Goal: Use online tool/utility: Use online tool/utility

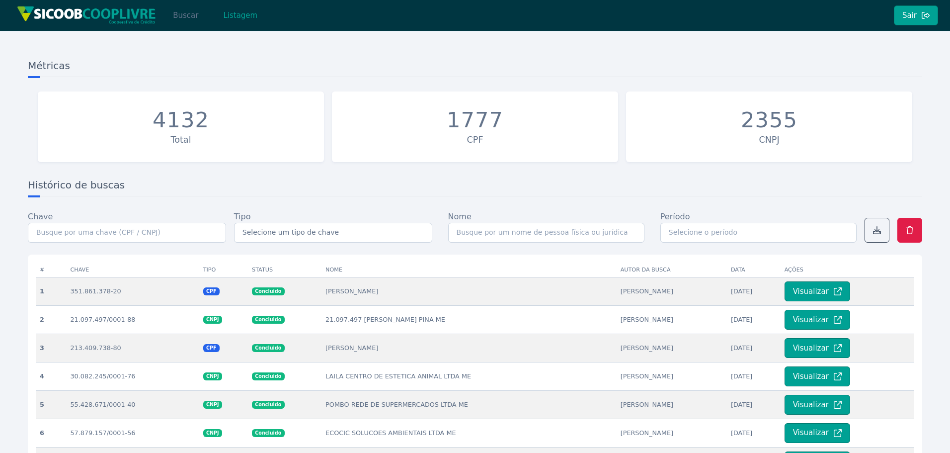
click at [184, 19] on button "Buscar" at bounding box center [185, 15] width 42 height 20
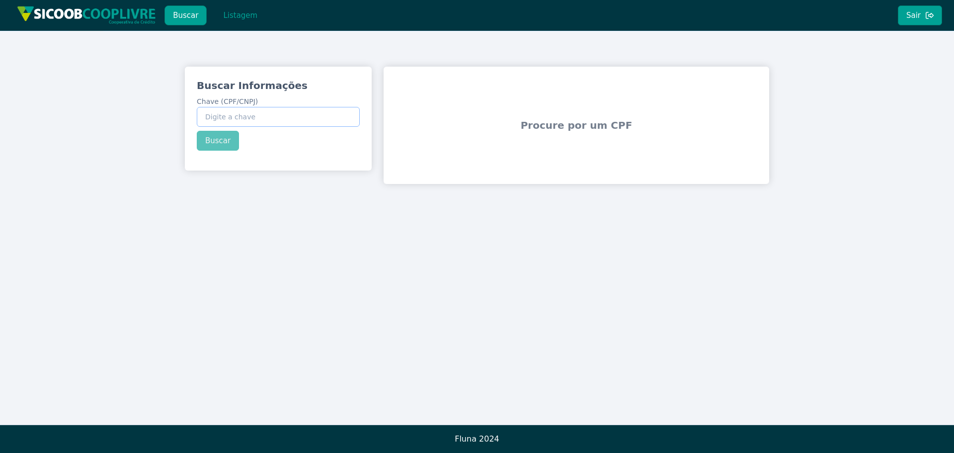
click at [243, 117] on input "Chave (CPF/CNPJ)" at bounding box center [278, 117] width 163 height 20
paste input "295.665.558-22"
type input "295.665.558-22"
click at [229, 138] on div "Buscar Informações Chave (CPF/CNPJ) 295.665.558-22 Buscar" at bounding box center [278, 115] width 187 height 96
click at [225, 141] on button "Buscar" at bounding box center [218, 141] width 42 height 20
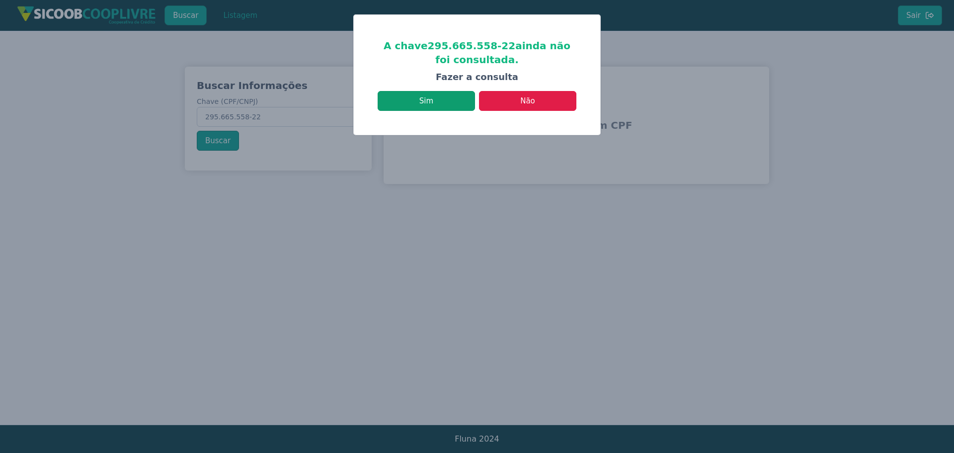
click at [430, 99] on button "Sim" at bounding box center [426, 101] width 97 height 20
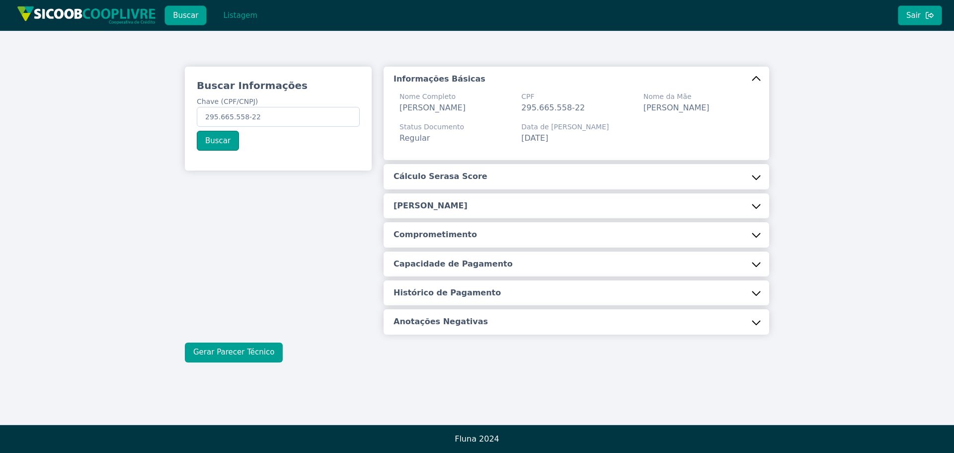
click at [254, 351] on button "Gerar Parecer Técnico" at bounding box center [234, 352] width 98 height 20
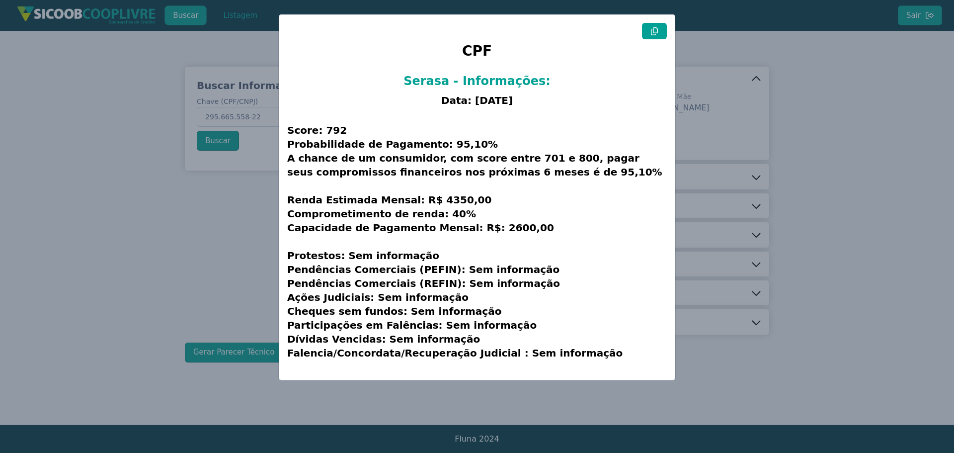
click at [655, 31] on icon at bounding box center [654, 31] width 8 height 8
click at [657, 398] on modal-container "CPF Serasa - Informações: Data: [DATE] Score: 792 Probabilidade de Pagamento: 9…" at bounding box center [477, 226] width 954 height 453
